Goal: Task Accomplishment & Management: Complete application form

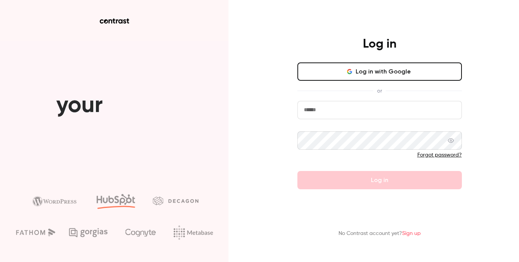
click at [361, 117] on input "email" at bounding box center [379, 110] width 165 height 18
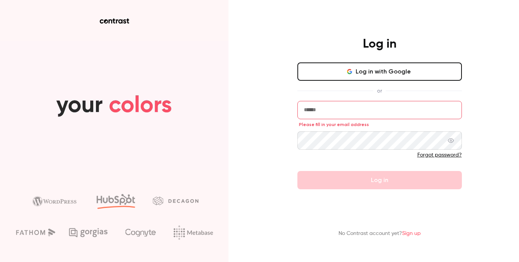
click at [354, 75] on button "Log in with Google" at bounding box center [379, 71] width 165 height 18
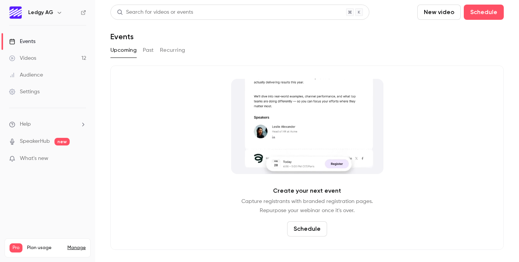
click at [41, 61] on link "Videos 12" at bounding box center [47, 58] width 95 height 17
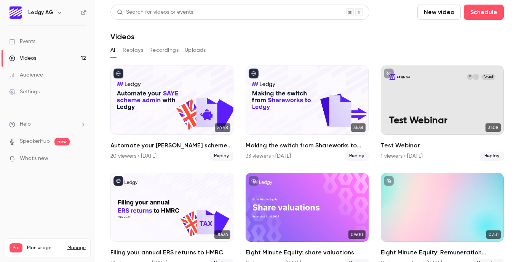
click at [35, 40] on div "Events" at bounding box center [22, 42] width 26 height 8
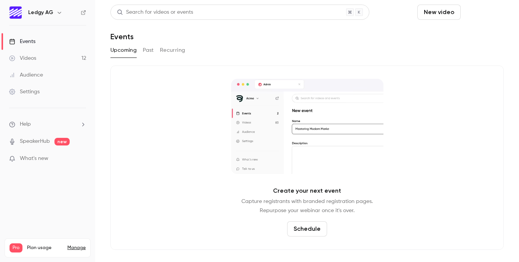
click at [484, 16] on button "Schedule" at bounding box center [484, 12] width 40 height 15
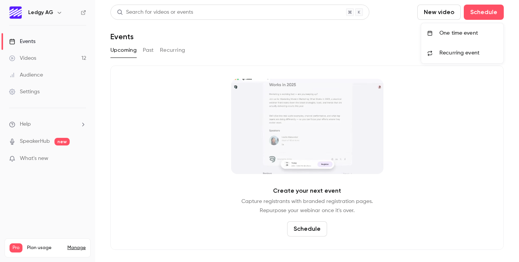
click at [481, 34] on div "One time event" at bounding box center [468, 33] width 58 height 8
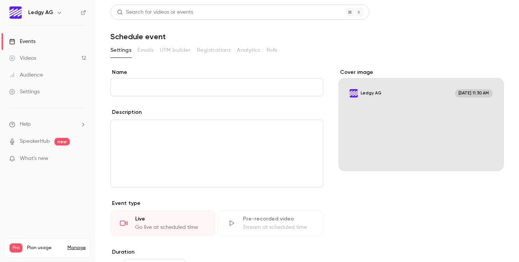
click at [330, 181] on div "**********" at bounding box center [306, 231] width 393 height 324
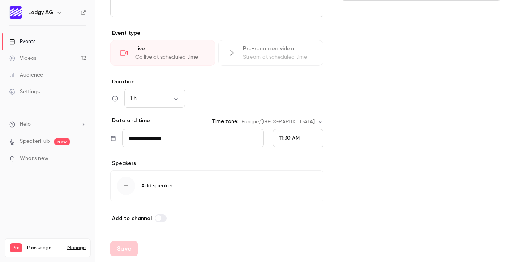
scroll to position [171, 0]
click at [223, 186] on button "Add speaker" at bounding box center [216, 185] width 213 height 31
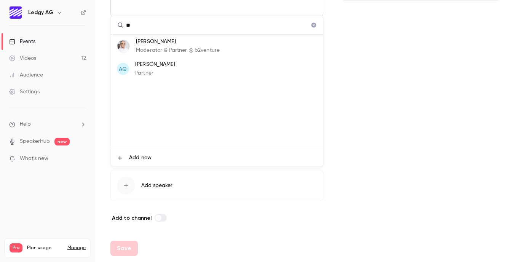
type input "*"
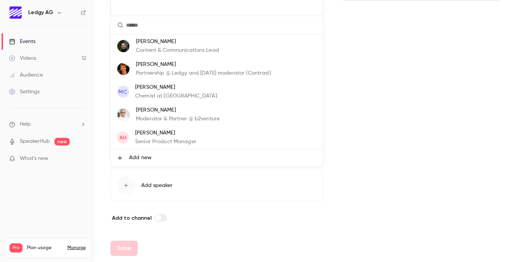
scroll to position [0, 0]
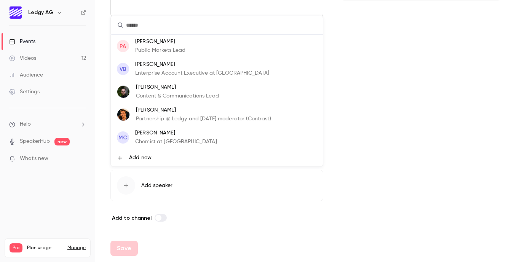
click at [430, 85] on div at bounding box center [259, 131] width 519 height 262
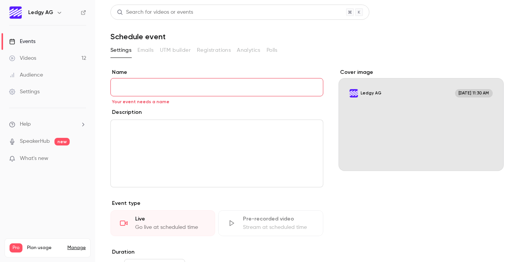
click at [40, 142] on link "SpeakerHub" at bounding box center [35, 141] width 30 height 8
click at [37, 76] on div "Audience" at bounding box center [26, 75] width 34 height 8
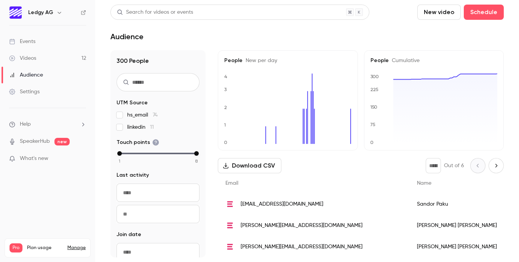
click at [35, 60] on div "Videos" at bounding box center [22, 58] width 27 height 8
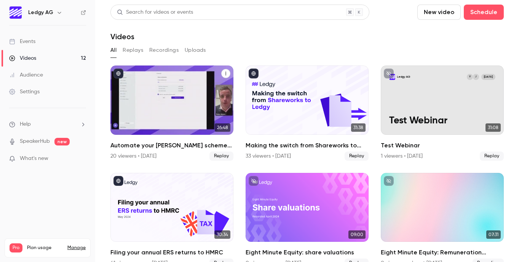
click at [157, 144] on h2 "Automate your [PERSON_NAME] scheme admin with Ledgy" at bounding box center [171, 145] width 123 height 9
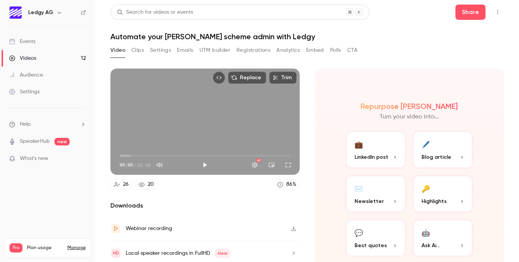
click at [39, 43] on link "Events" at bounding box center [47, 41] width 95 height 17
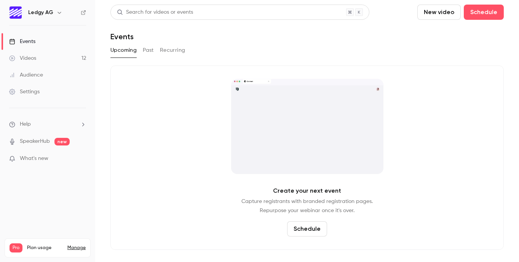
click at [318, 231] on button "Schedule" at bounding box center [307, 228] width 40 height 15
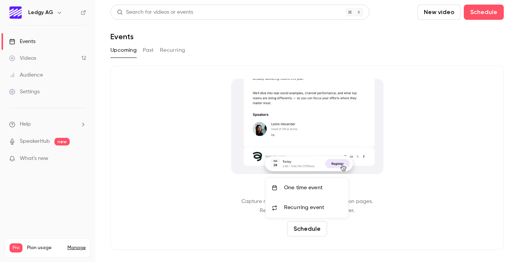
click at [316, 187] on div "One time event" at bounding box center [313, 188] width 58 height 8
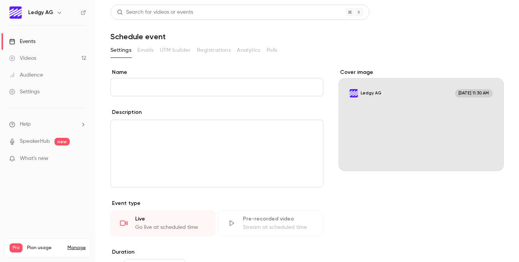
click at [245, 91] on input "Name" at bounding box center [216, 87] width 213 height 18
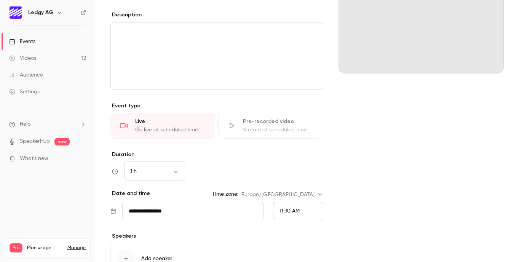
scroll to position [171, 0]
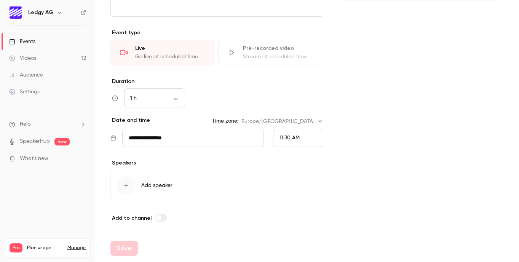
click at [202, 189] on button "Add speaker" at bounding box center [216, 185] width 213 height 31
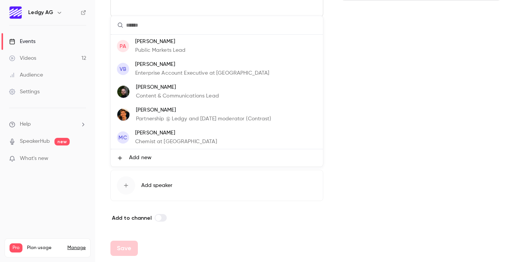
click at [180, 156] on li "Add new" at bounding box center [217, 157] width 212 height 17
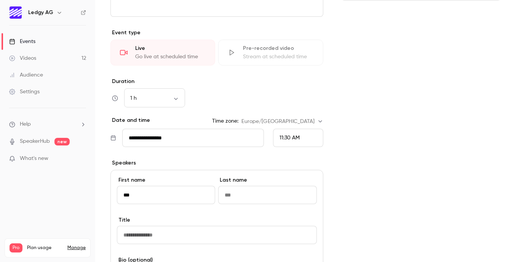
type input "***"
click at [249, 194] on input "Last name" at bounding box center [267, 195] width 98 height 18
type input "*****"
click at [161, 213] on div "First name *** Last name *****" at bounding box center [217, 196] width 200 height 40
click at [172, 232] on input "Title" at bounding box center [217, 235] width 200 height 18
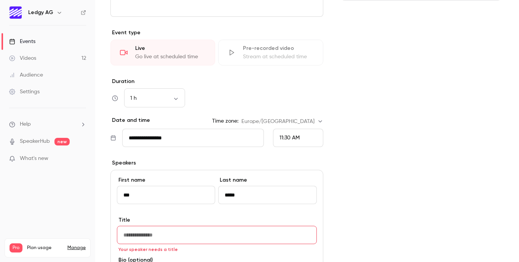
click at [178, 238] on input "Title" at bounding box center [217, 235] width 200 height 18
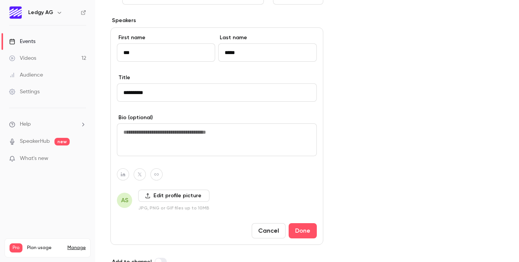
scroll to position [316, 0]
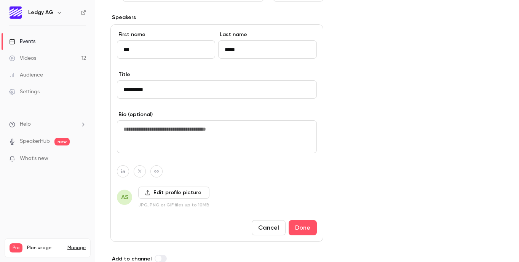
type input "**********"
click at [185, 129] on textarea at bounding box center [217, 136] width 200 height 33
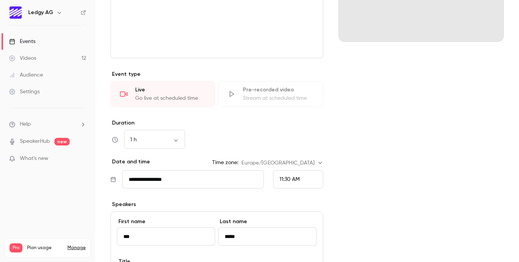
scroll to position [129, 0]
click at [157, 180] on input "**********" at bounding box center [193, 179] width 142 height 18
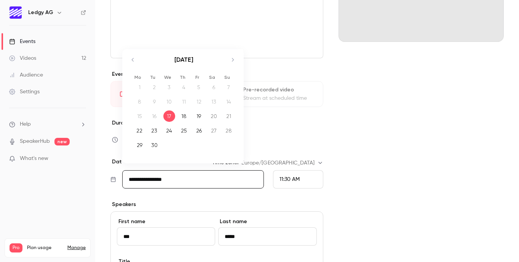
click at [231, 59] on icon "Move forward to switch to the next month." at bounding box center [232, 59] width 9 height 9
click at [183, 115] on div "16" at bounding box center [184, 115] width 12 height 11
type input "**********"
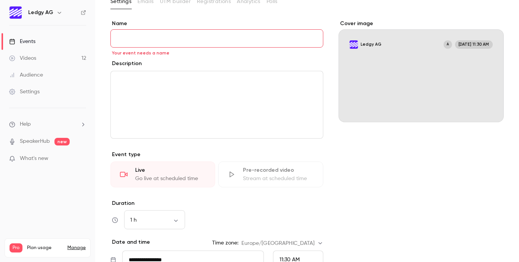
scroll to position [0, 0]
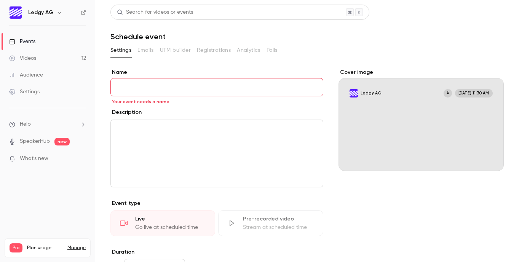
click at [34, 92] on div "Settings" at bounding box center [24, 92] width 30 height 8
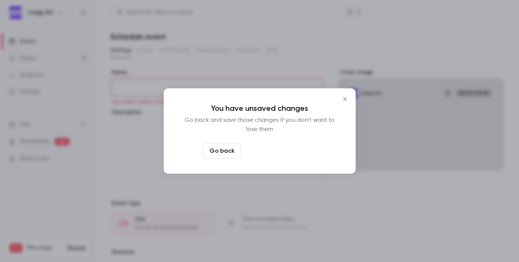
click at [280, 148] on button "Leave page anyway" at bounding box center [280, 150] width 72 height 15
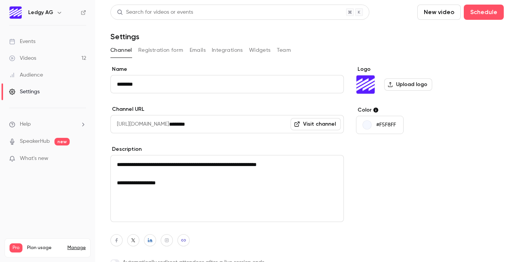
click at [280, 50] on button "Team" at bounding box center [284, 50] width 14 height 12
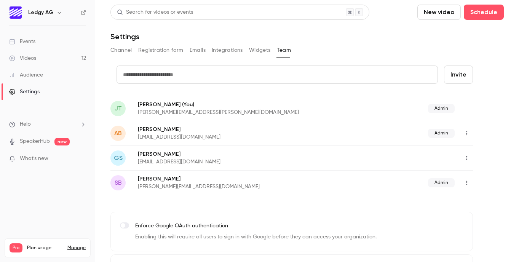
click at [210, 74] on input "text" at bounding box center [277, 75] width 321 height 18
